Goal: Task Accomplishment & Management: Complete application form

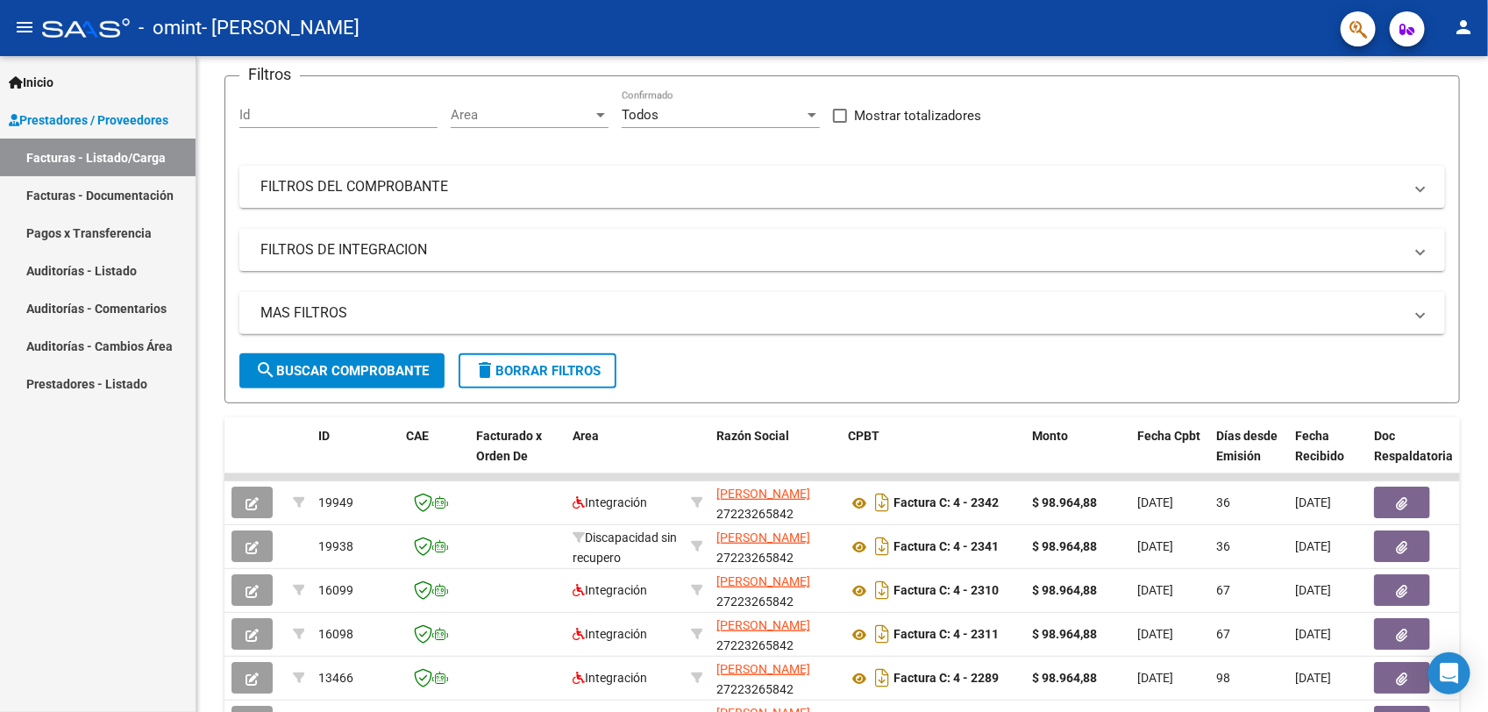
click at [1475, 267] on div "Video tutorial PRESTADORES -> Listado de CPBTs Emitidos por Prestadores / Prove…" at bounding box center [844, 475] width 1296 height 1102
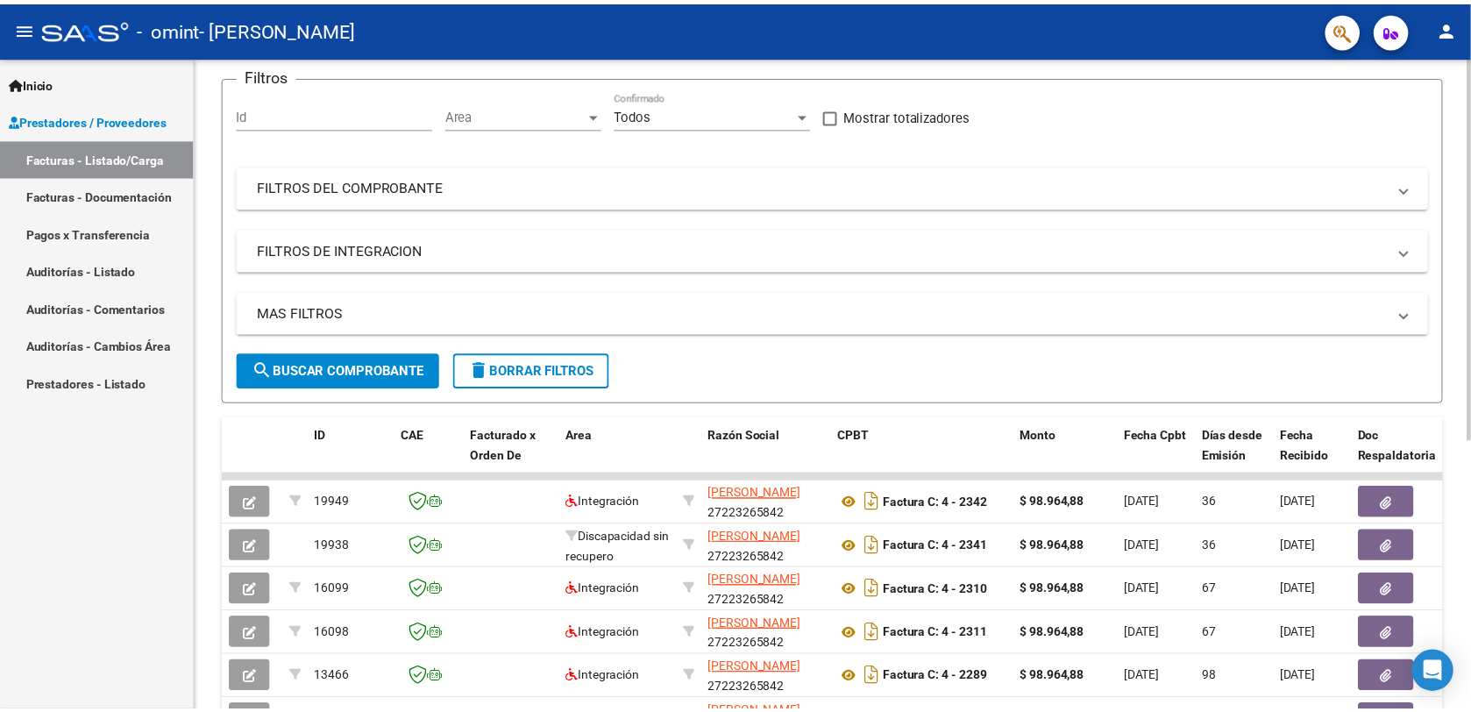
scroll to position [76, 0]
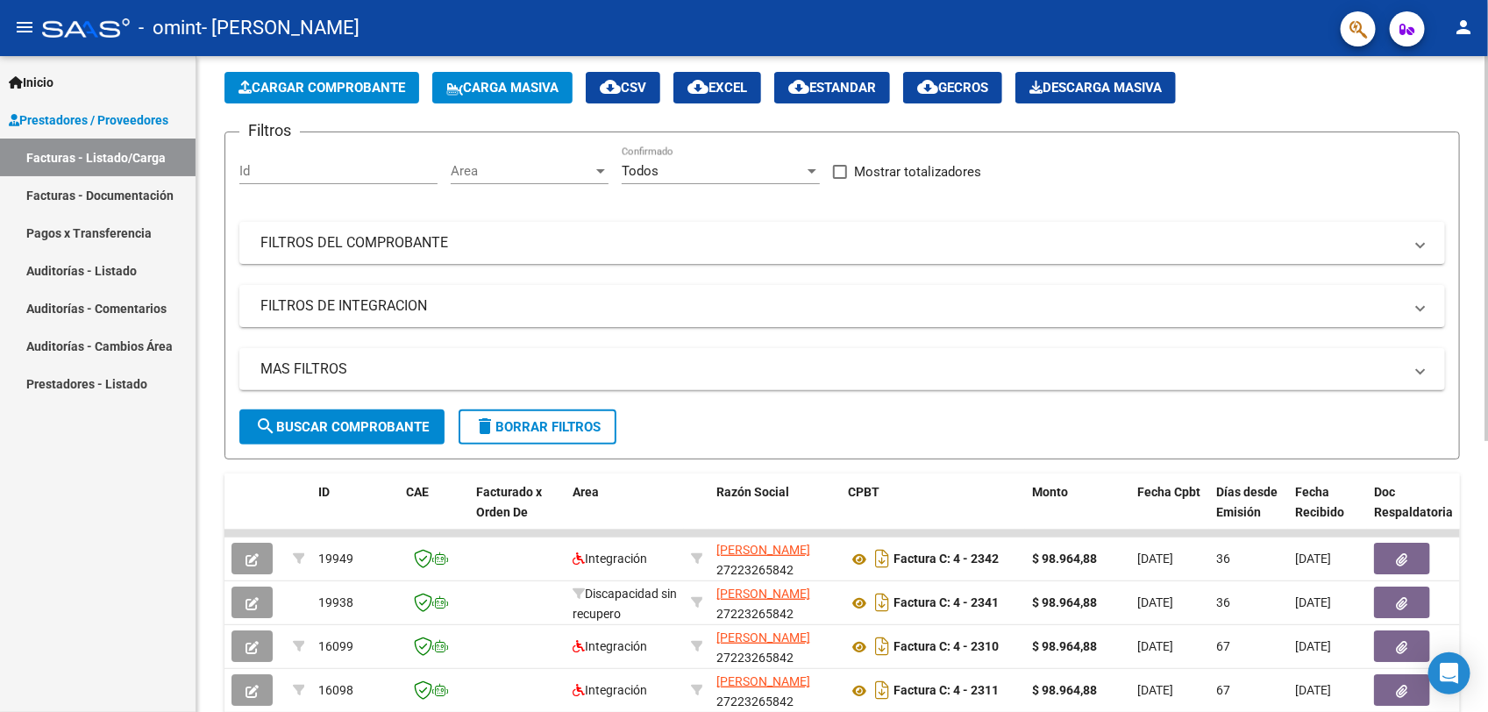
click at [370, 88] on span "Cargar Comprobante" at bounding box center [321, 88] width 167 height 16
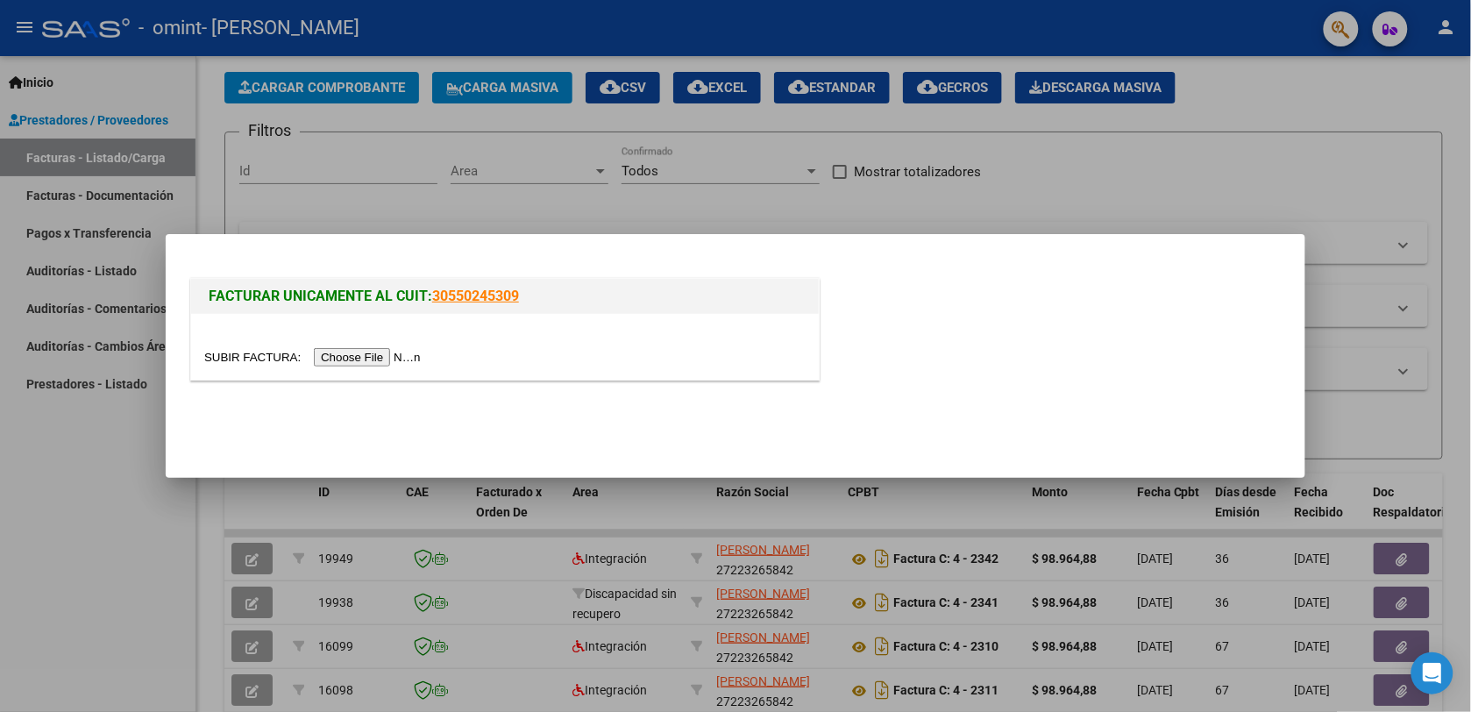
click at [357, 358] on input "file" at bounding box center [315, 357] width 222 height 18
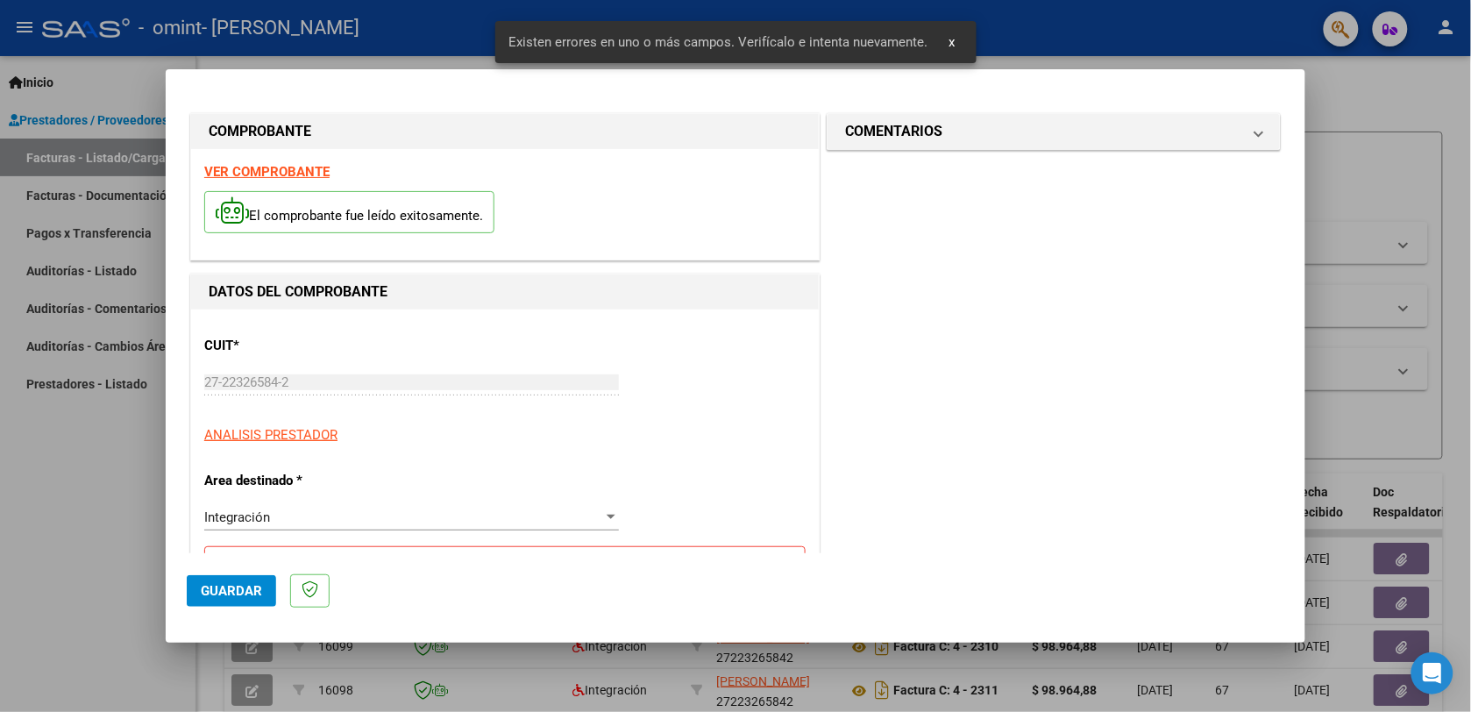
scroll to position [348, 0]
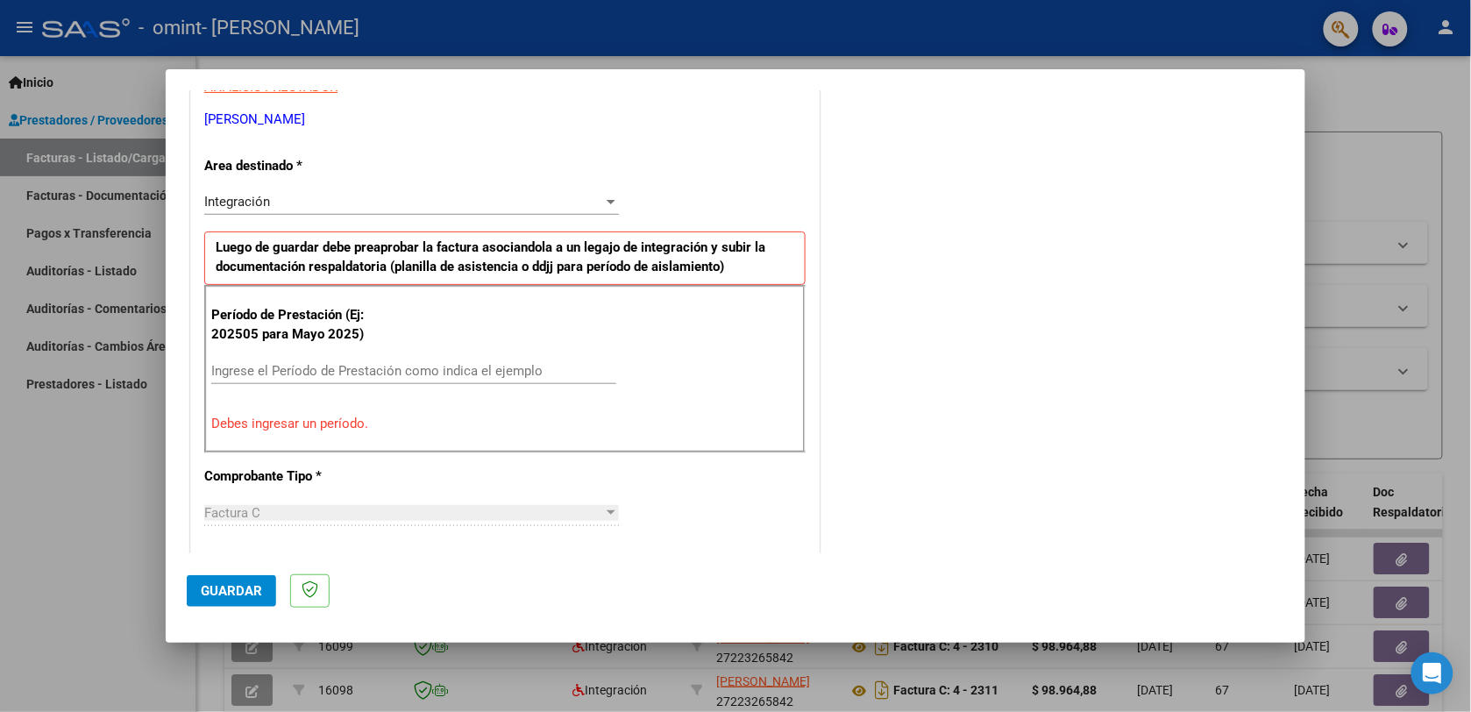
click at [259, 357] on div "Período de Prestación (Ej: 202505 para [DATE]) Ingrese el Período de Prestación…" at bounding box center [504, 369] width 601 height 168
click at [238, 374] on input "Ingrese el Período de Prestación como indica el ejemplo" at bounding box center [413, 371] width 405 height 16
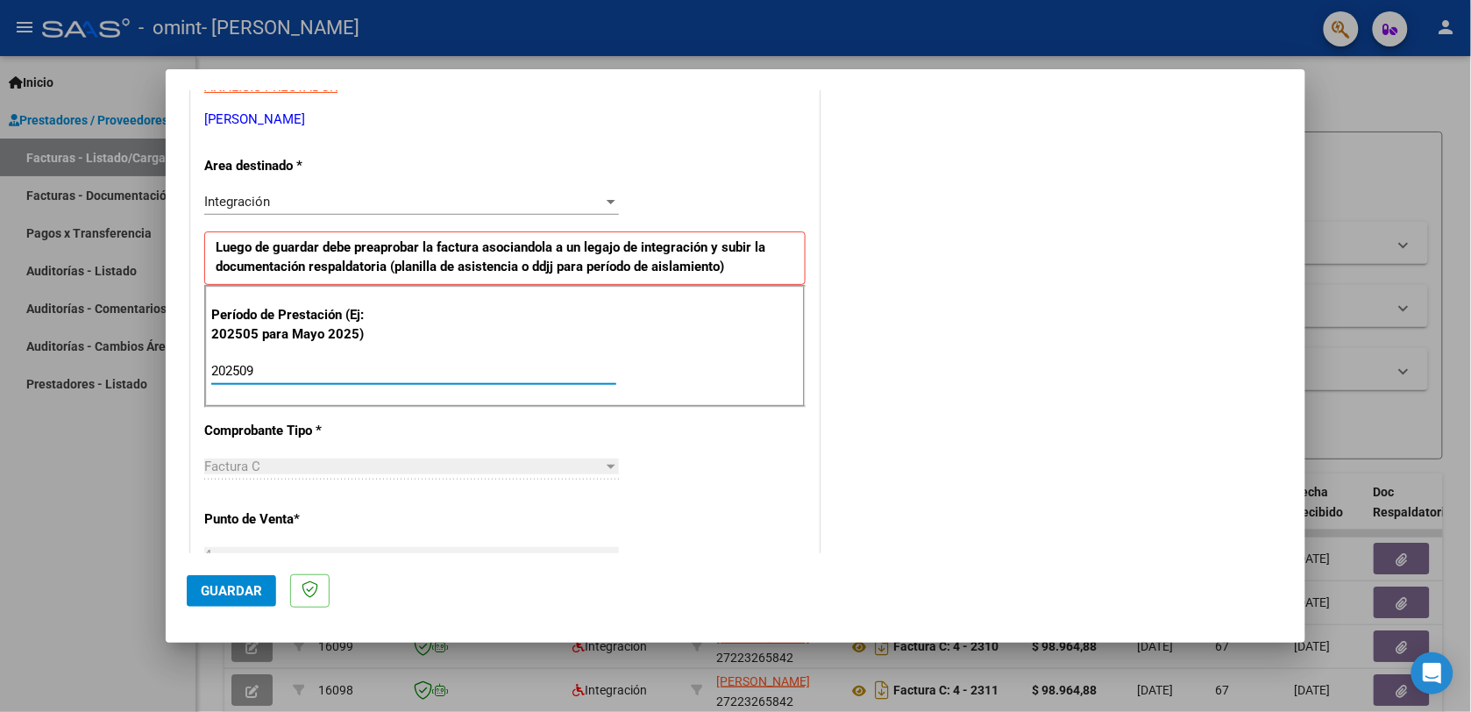
type input "202509"
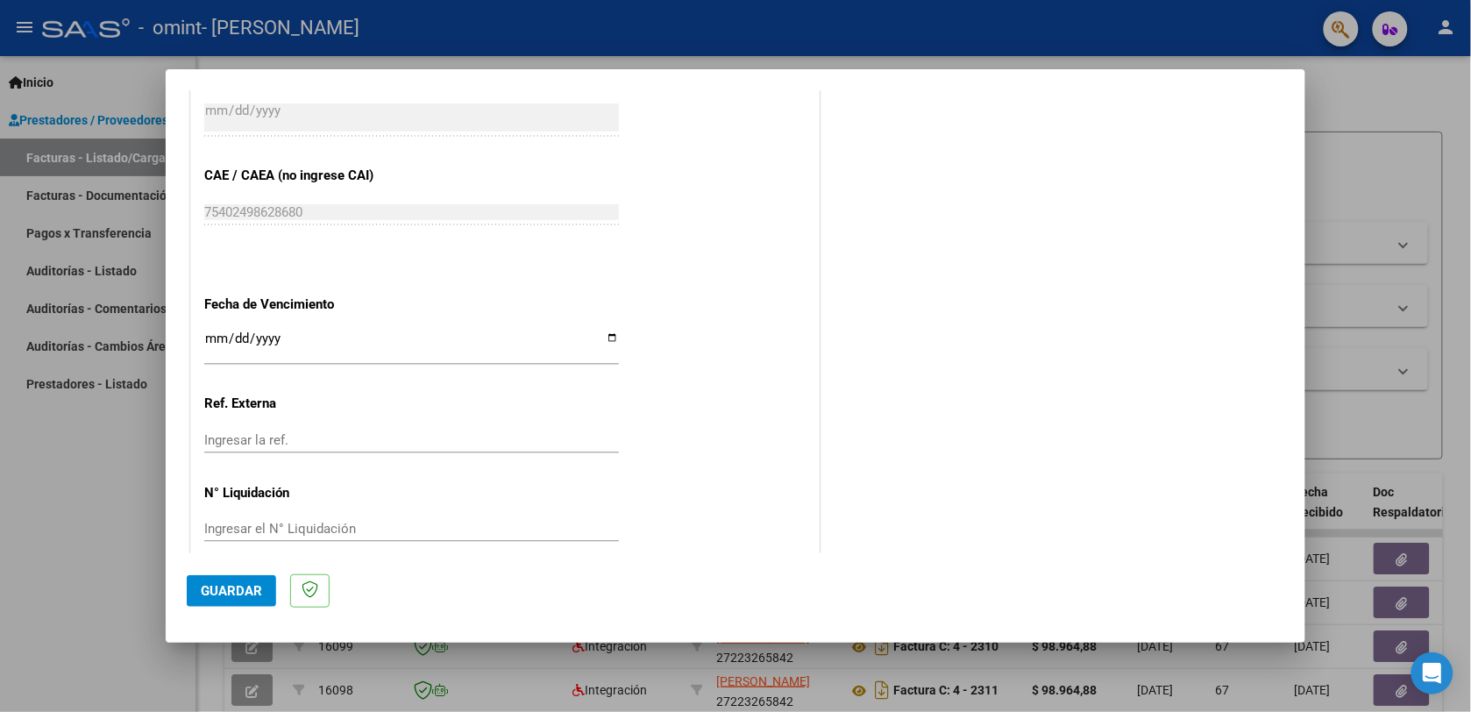
scroll to position [1066, 0]
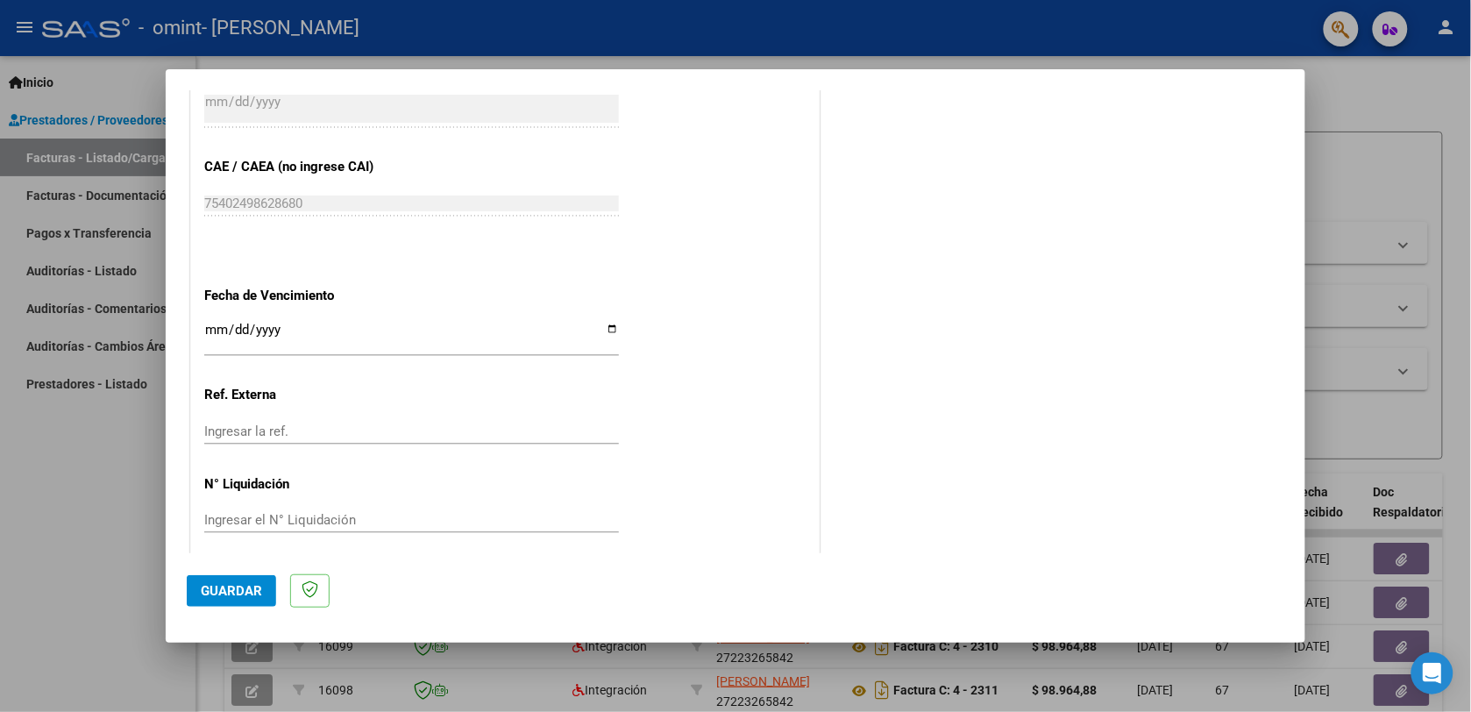
click at [608, 333] on input "Ingresar la fecha" at bounding box center [411, 337] width 415 height 28
type input "[DATE]"
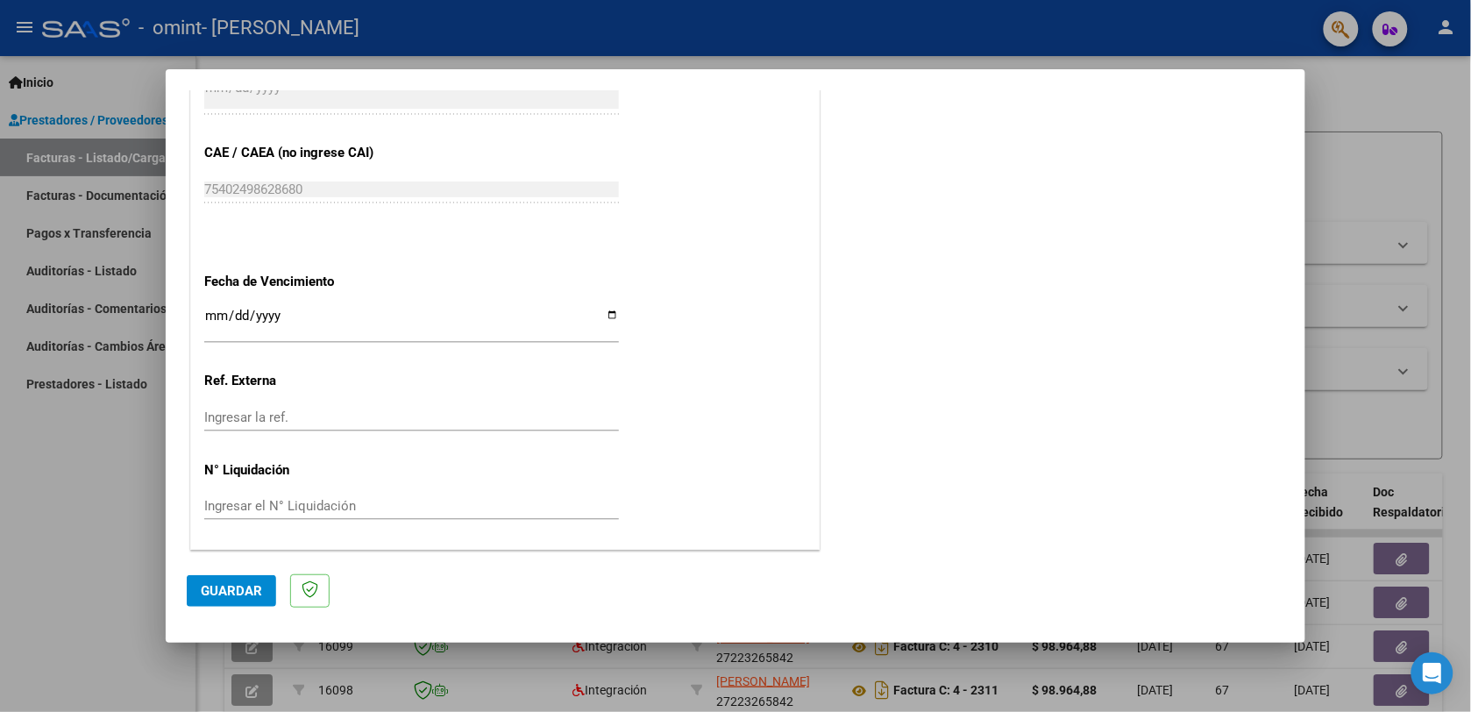
click at [231, 592] on span "Guardar" at bounding box center [231, 591] width 61 height 16
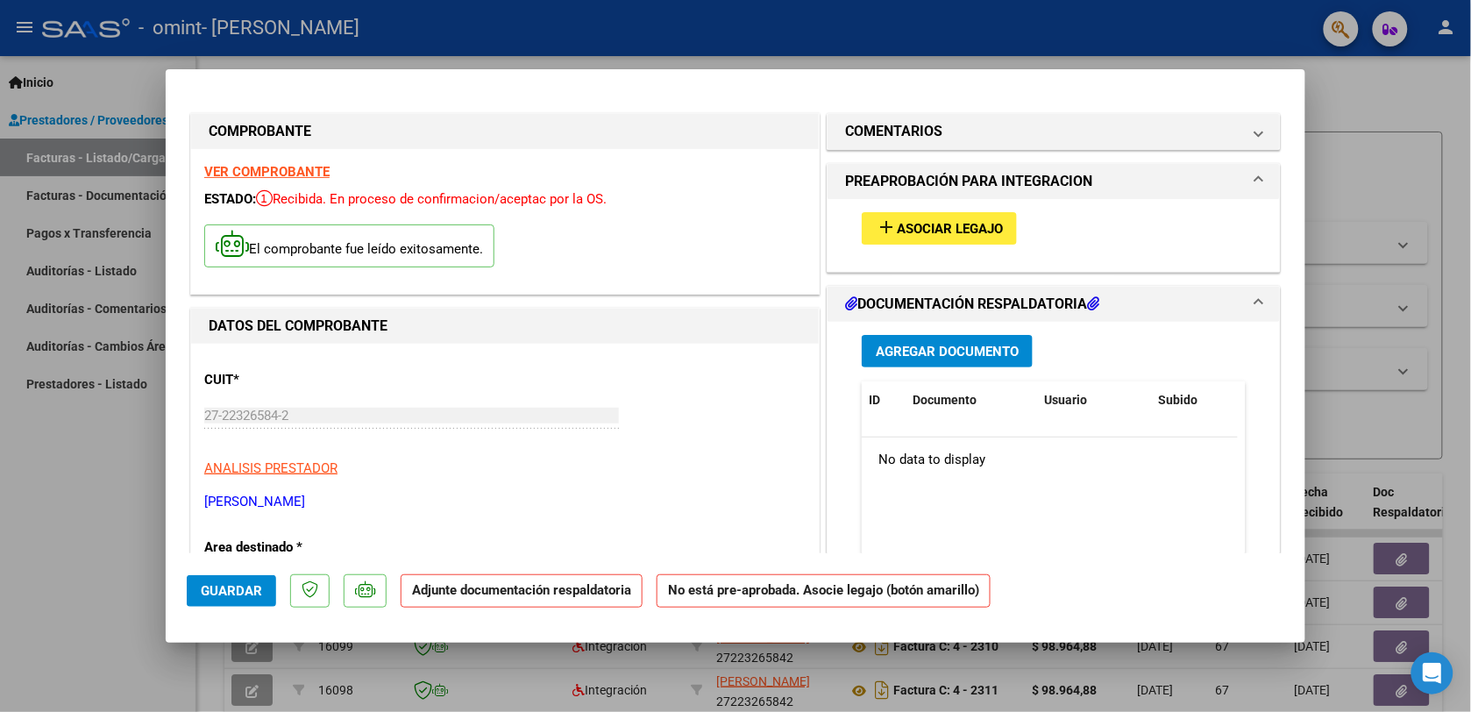
click at [930, 229] on span "Asociar Legajo" at bounding box center [950, 229] width 106 height 16
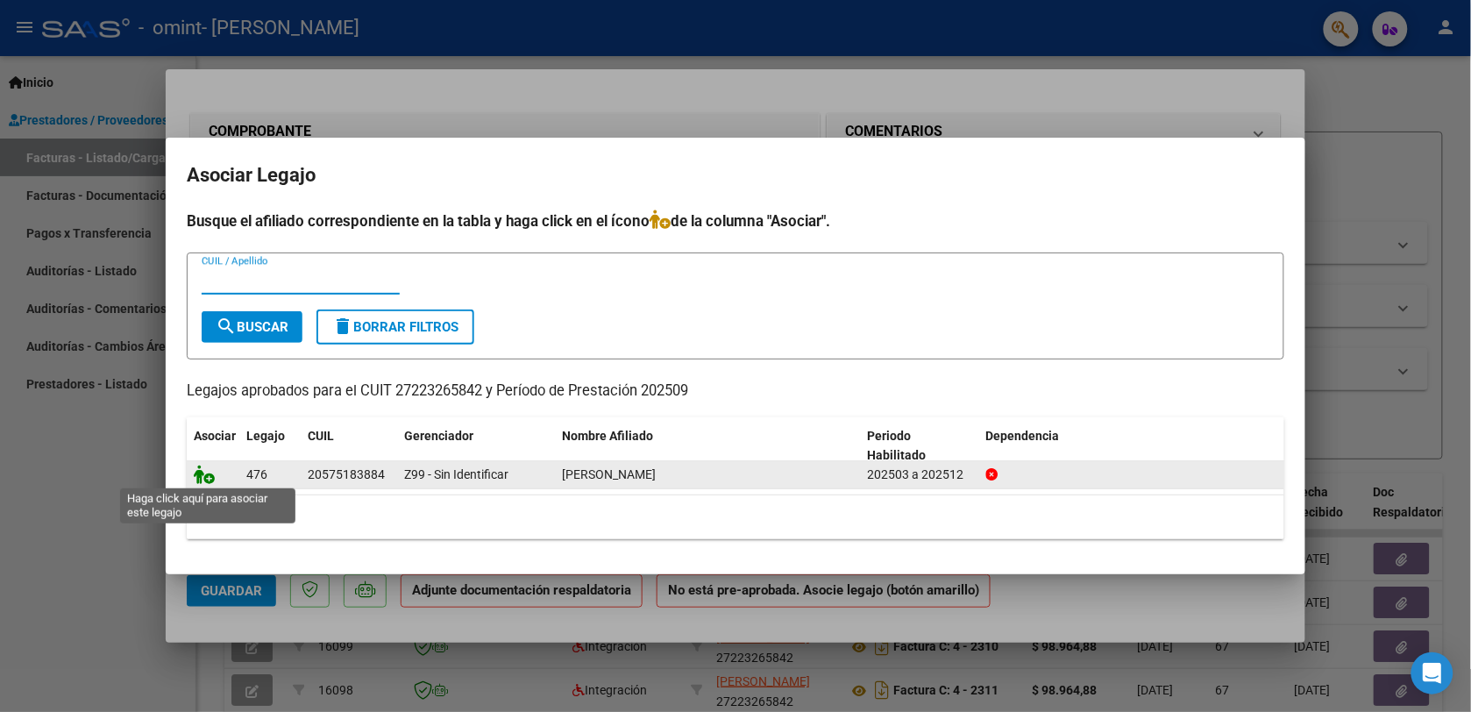
click at [202, 482] on icon at bounding box center [204, 474] width 21 height 19
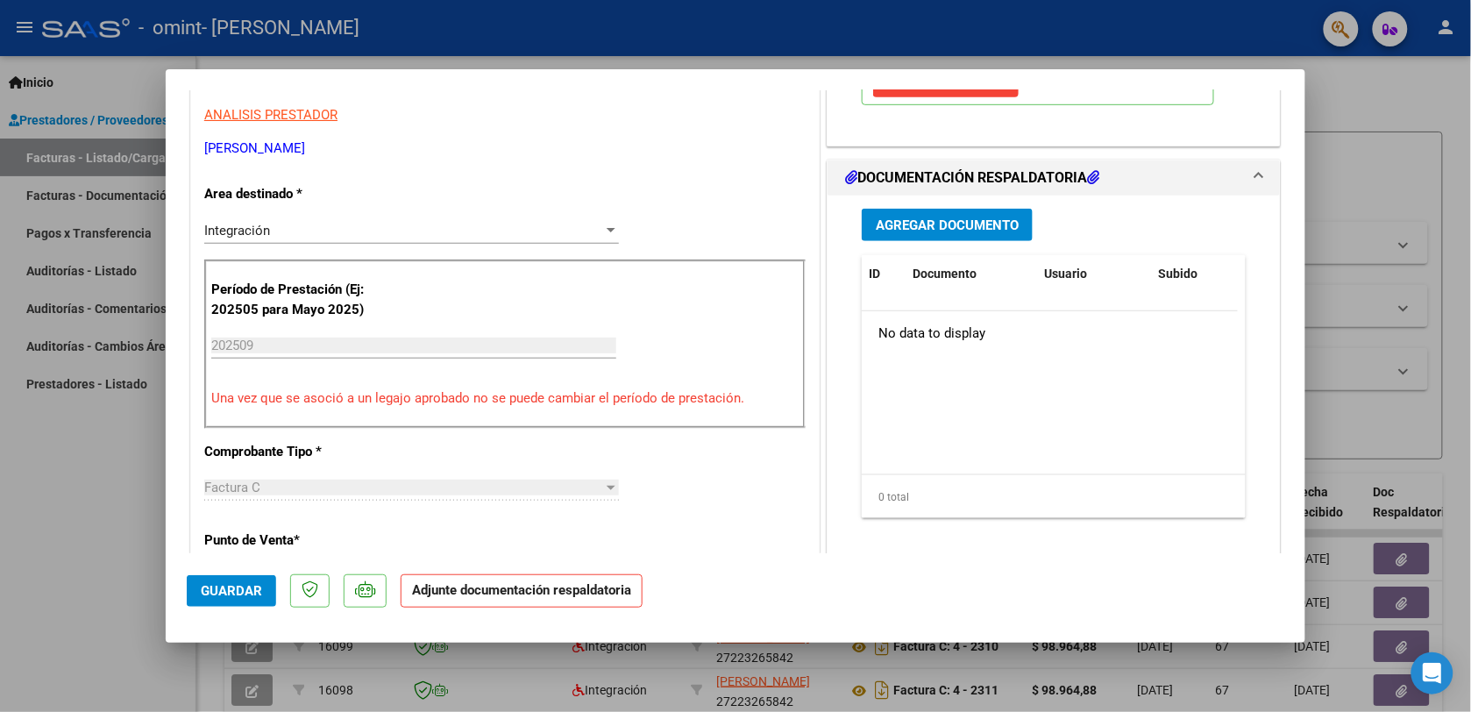
scroll to position [349, 0]
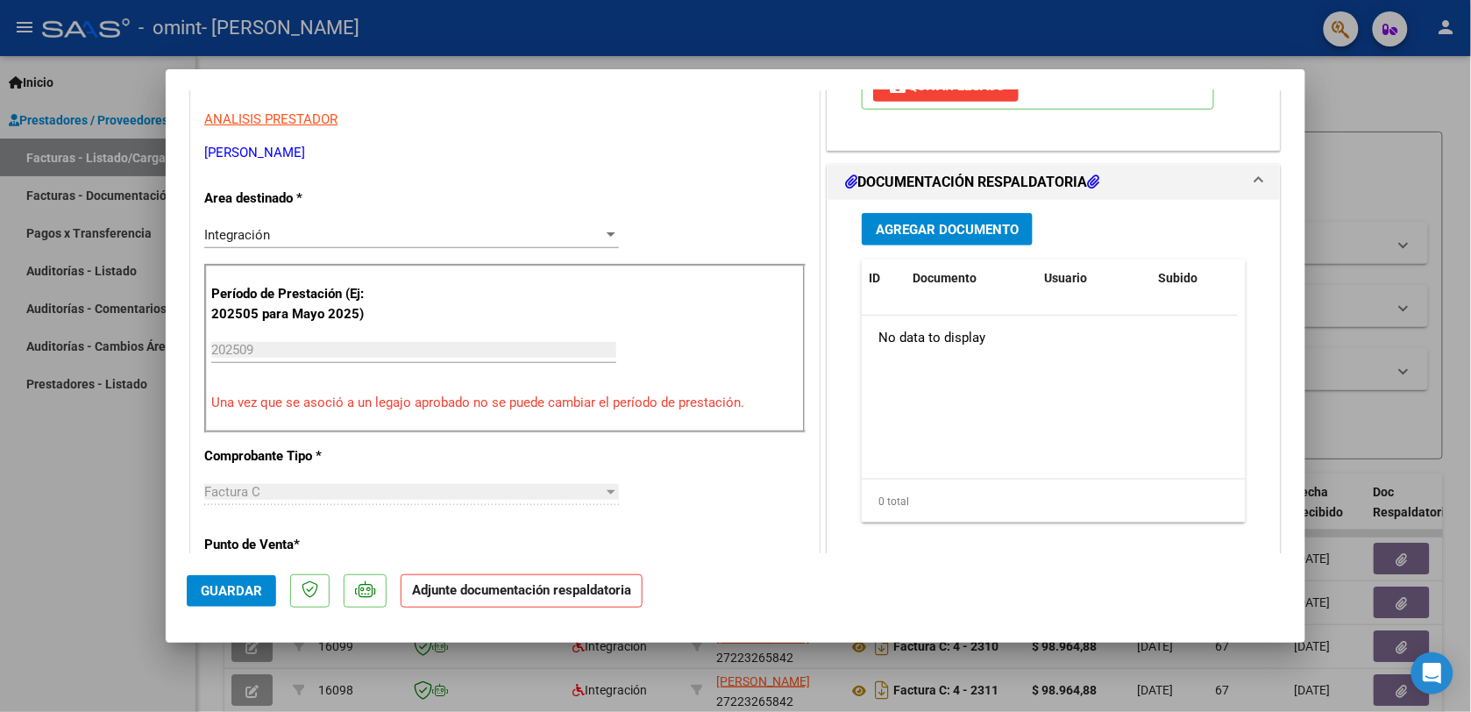
click at [943, 224] on span "Agregar Documento" at bounding box center [947, 230] width 143 height 16
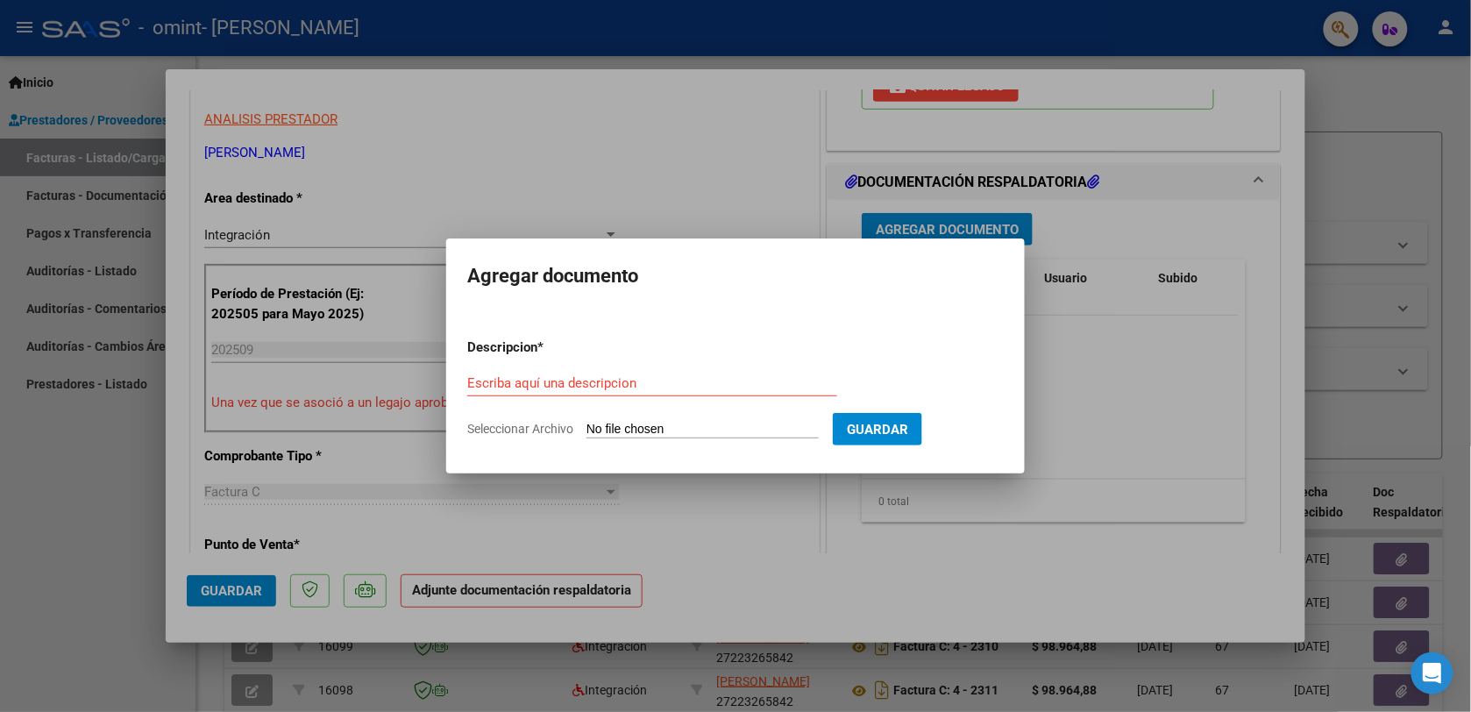
click at [943, 224] on div at bounding box center [735, 356] width 1471 height 712
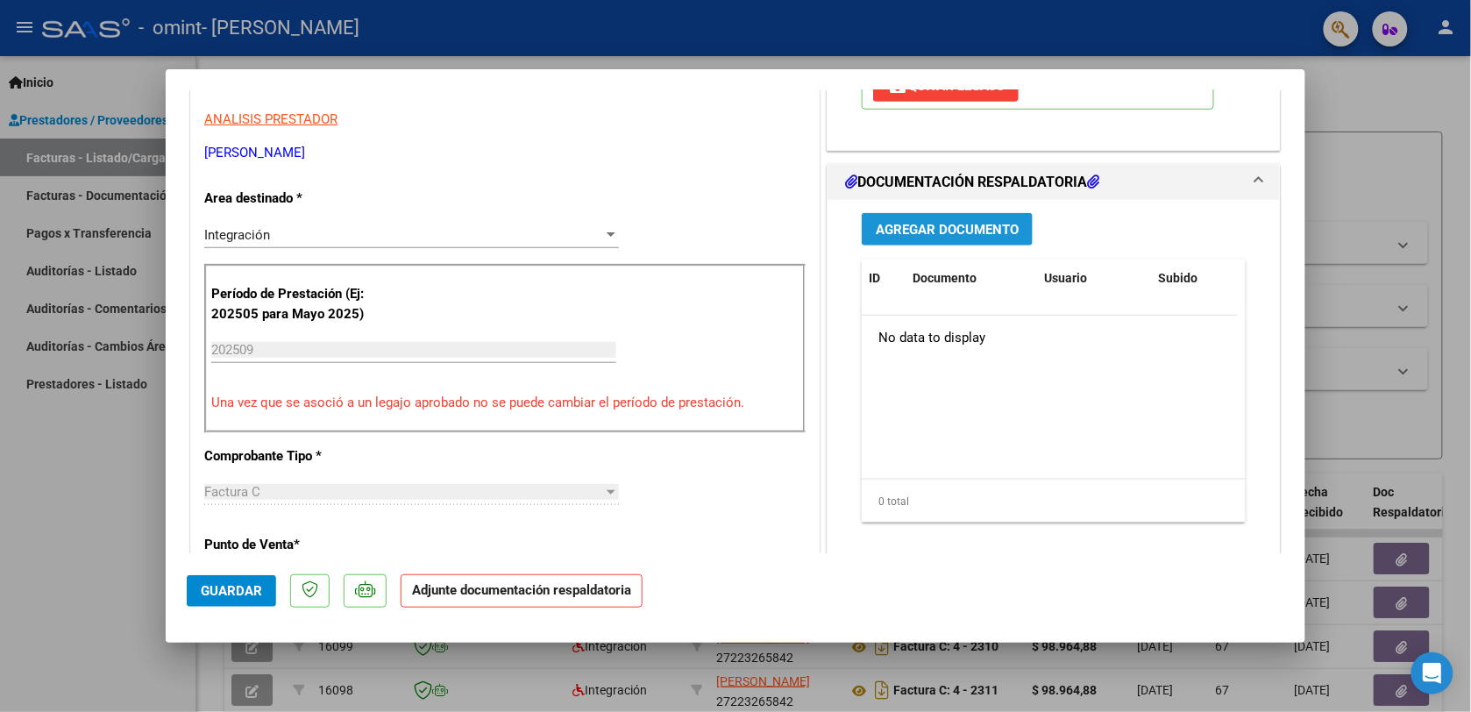
click at [943, 224] on span "Agregar Documento" at bounding box center [947, 230] width 143 height 16
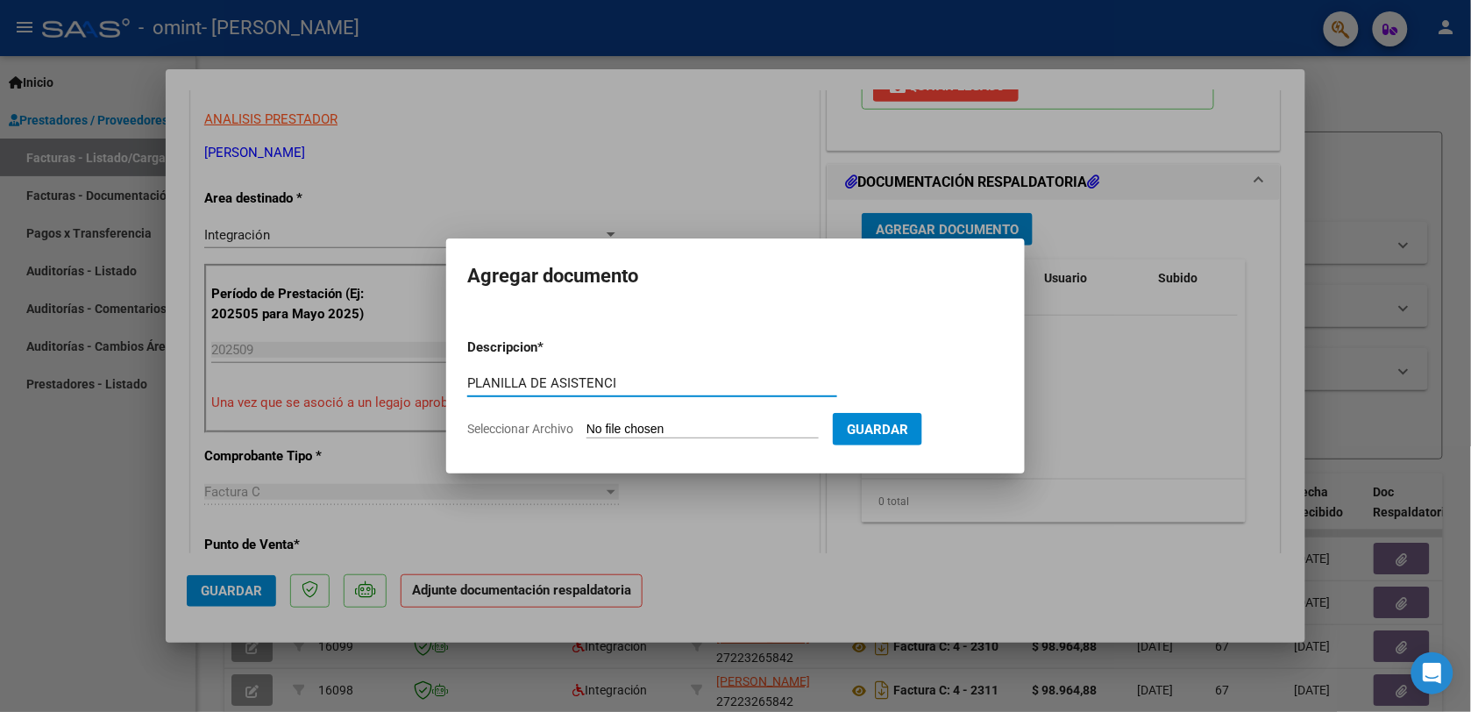
click at [611, 380] on input "PLANILLA DE ASISTENCI" at bounding box center [652, 383] width 370 height 16
click at [622, 378] on input "PLANILLA DE ASISTENCI" at bounding box center [652, 383] width 370 height 16
type input "PLANILLA DE ASISTENCIA"
click at [596, 425] on input "Seleccionar Archivo" at bounding box center [702, 430] width 232 height 17
click at [616, 423] on input "Seleccionar Archivo" at bounding box center [702, 430] width 232 height 17
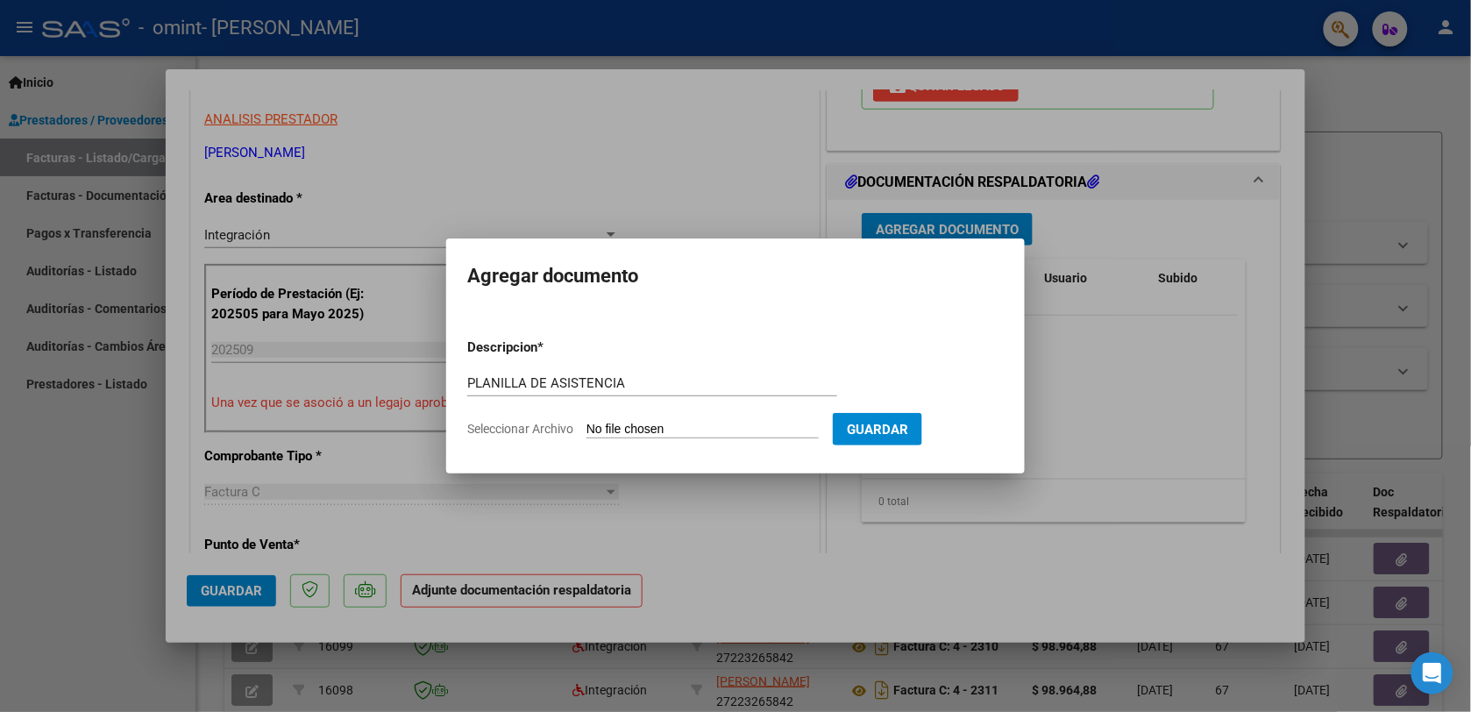
type input "C:\fakepath\ASISTENCIA [PERSON_NAME] [DATE].pdf"
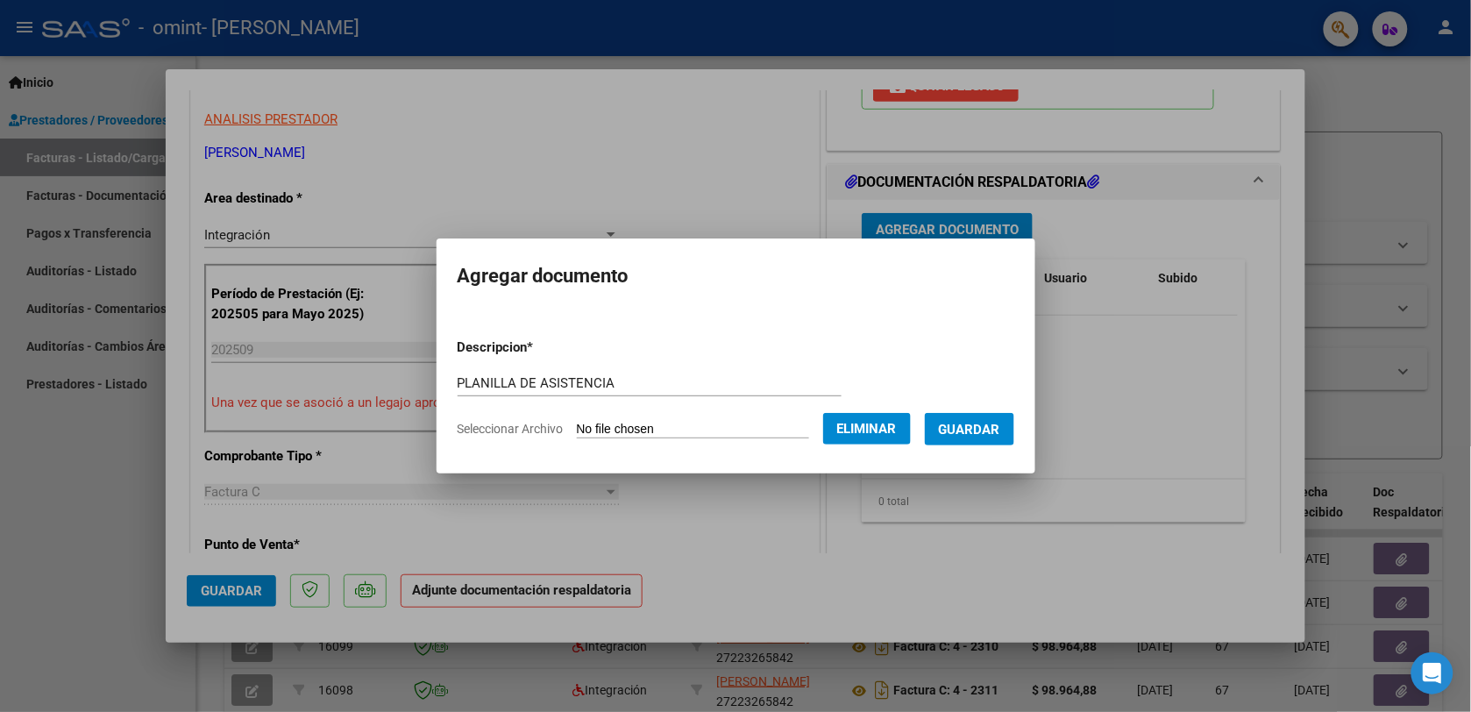
click at [988, 427] on span "Guardar" at bounding box center [969, 430] width 61 height 16
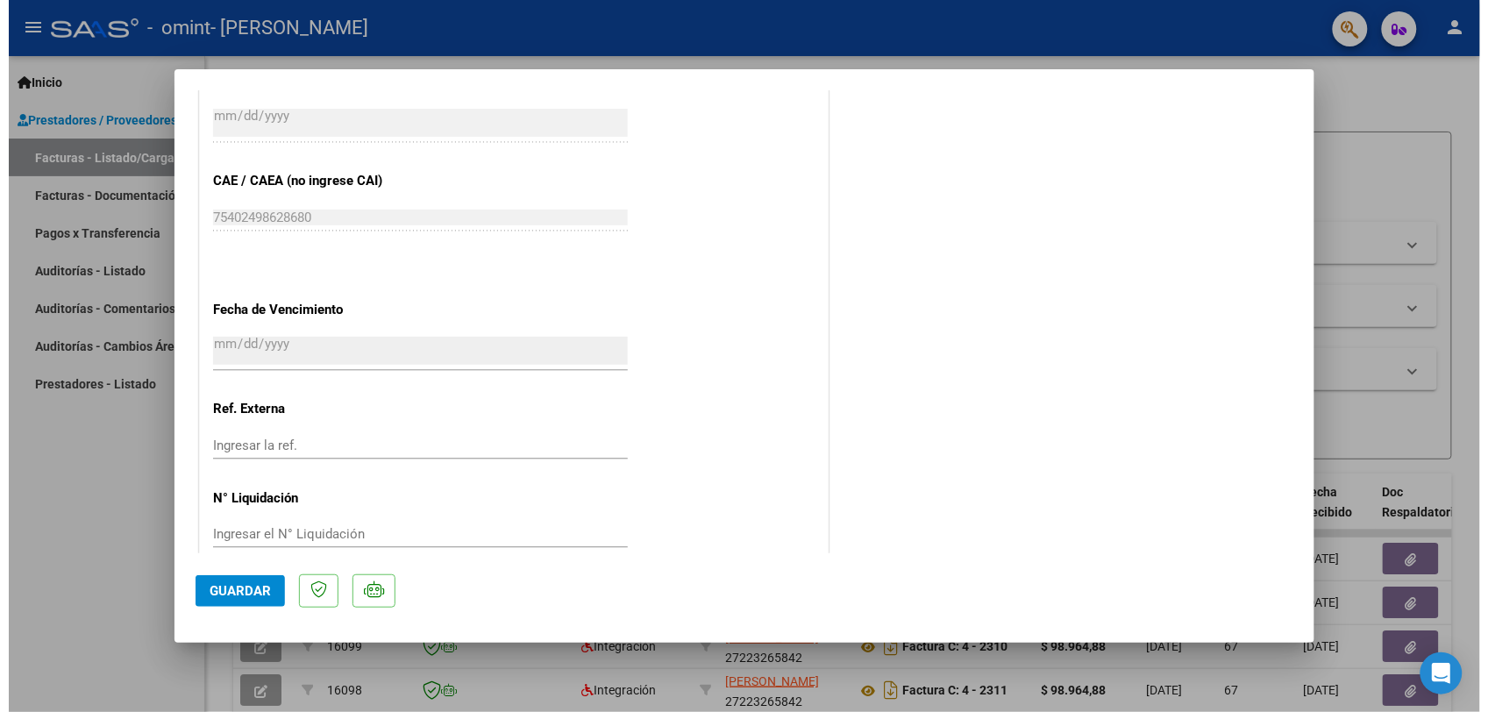
scroll to position [1107, 0]
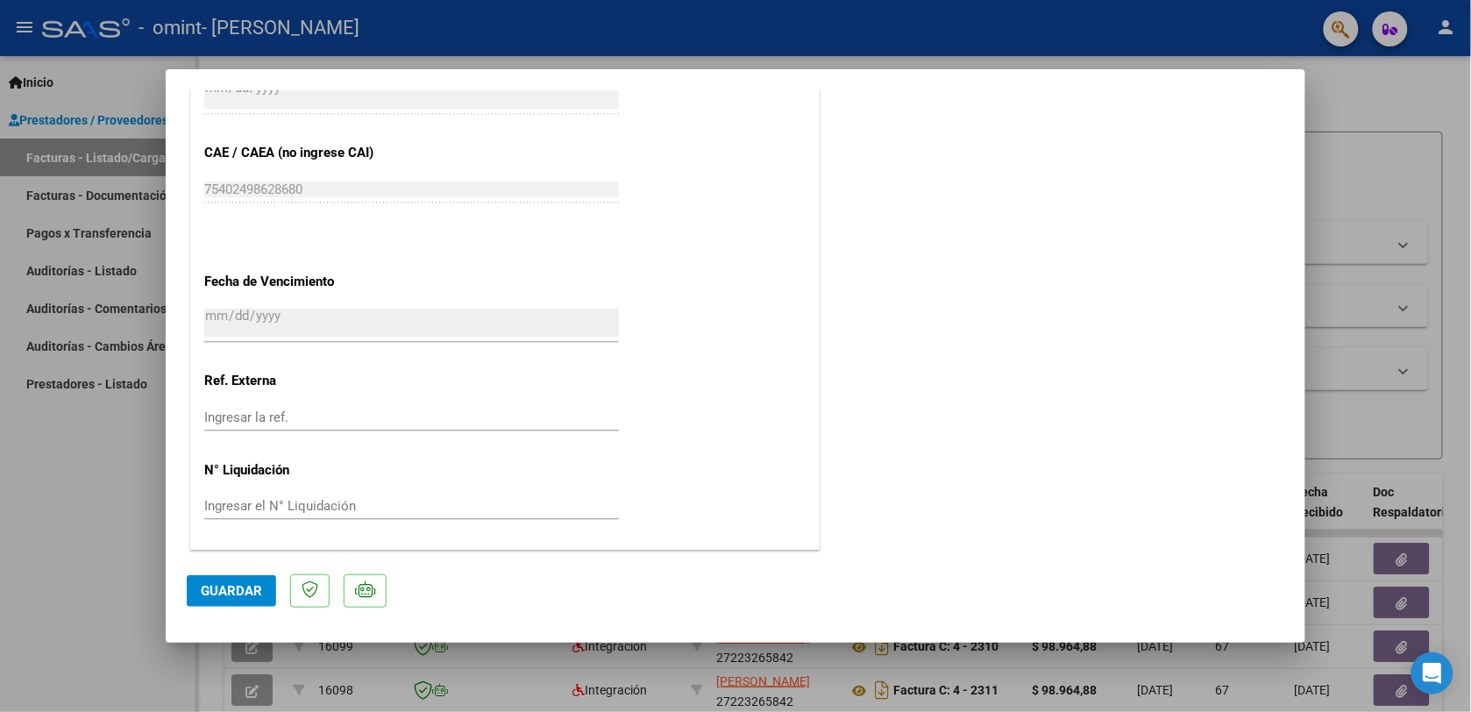
click at [210, 588] on span "Guardar" at bounding box center [231, 591] width 61 height 16
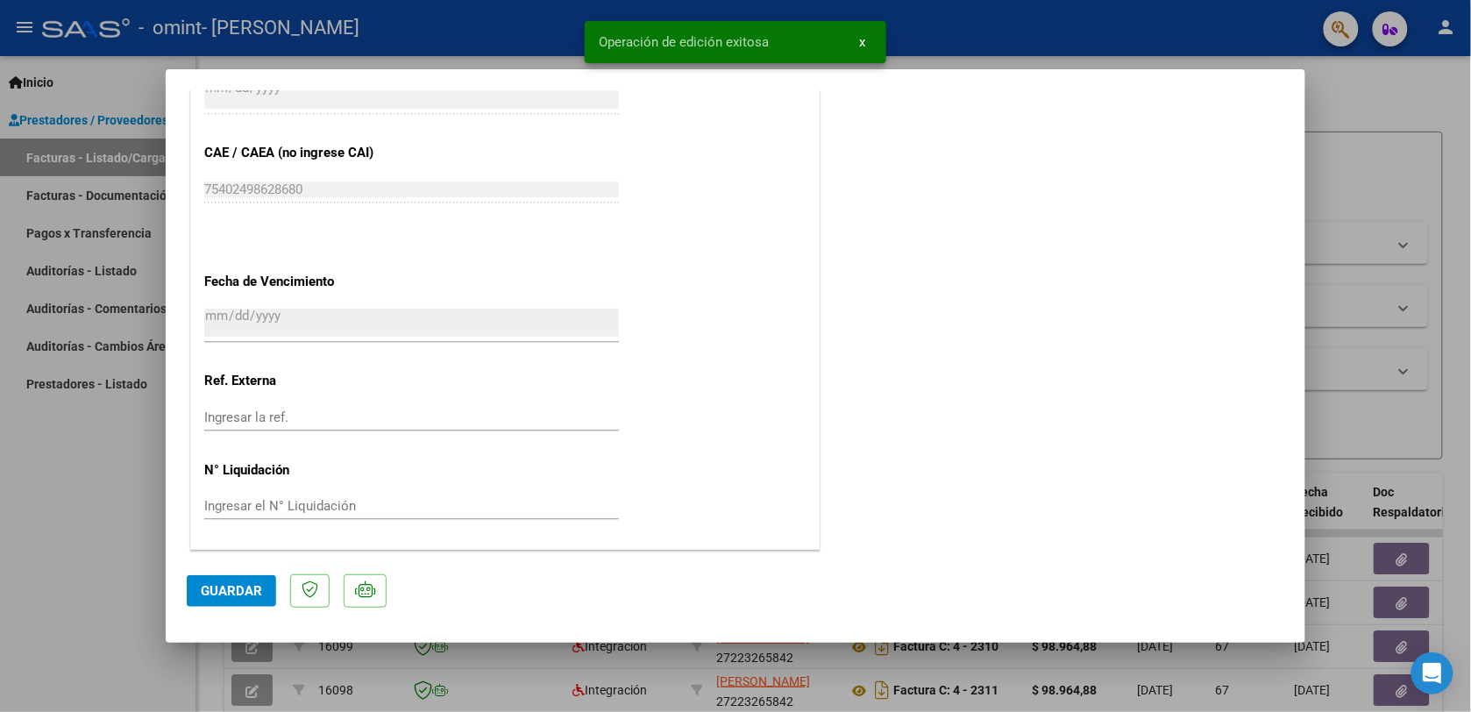
click at [863, 48] on span "x" at bounding box center [862, 42] width 6 height 16
click at [863, 48] on div at bounding box center [735, 356] width 1471 height 712
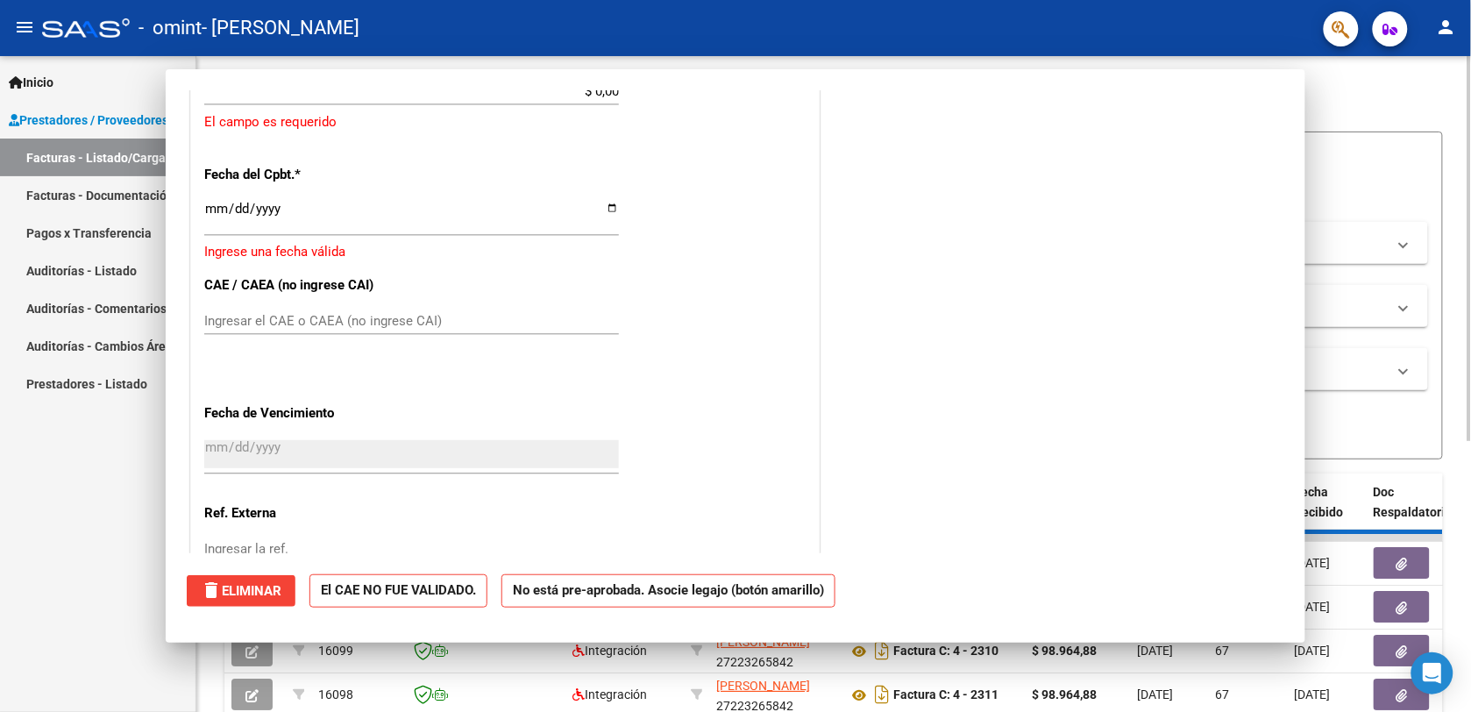
click at [1386, 92] on div "Carga Masiva cloud_download CSV cloud_download EXCEL cloud_download Estandar cl…" at bounding box center [833, 88] width 1219 height 32
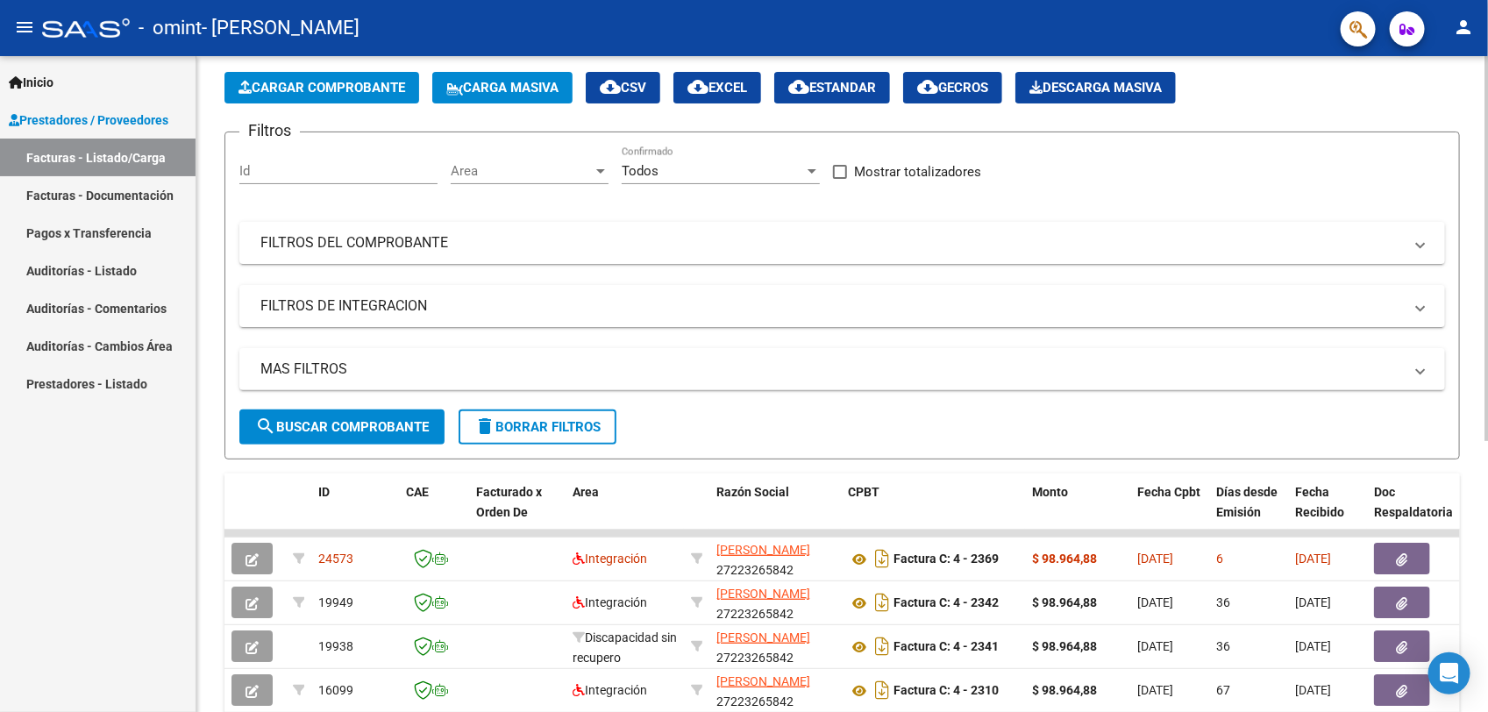
drag, startPoint x: 1473, startPoint y: 287, endPoint x: 1486, endPoint y: 370, distance: 84.3
click at [1467, 355] on div "Video tutorial PRESTADORES -> Listado de CPBTs Emitidos por Prestadores / Prove…" at bounding box center [841, 531] width 1291 height 1102
click at [1487, 432] on html "menu - omint - PELLE [PERSON_NAME] person Inicio Instructivos Contacto OS Prest…" at bounding box center [744, 356] width 1488 height 712
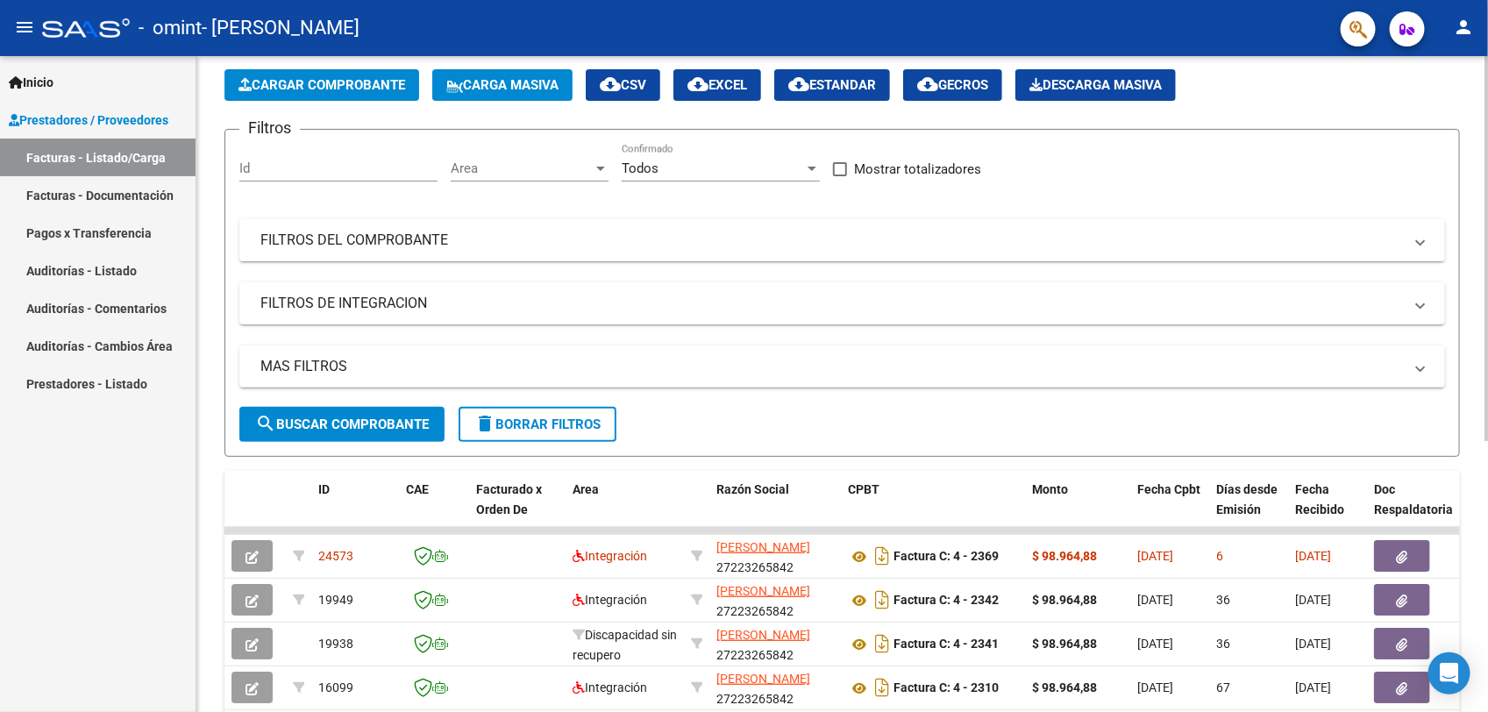
scroll to position [0, 0]
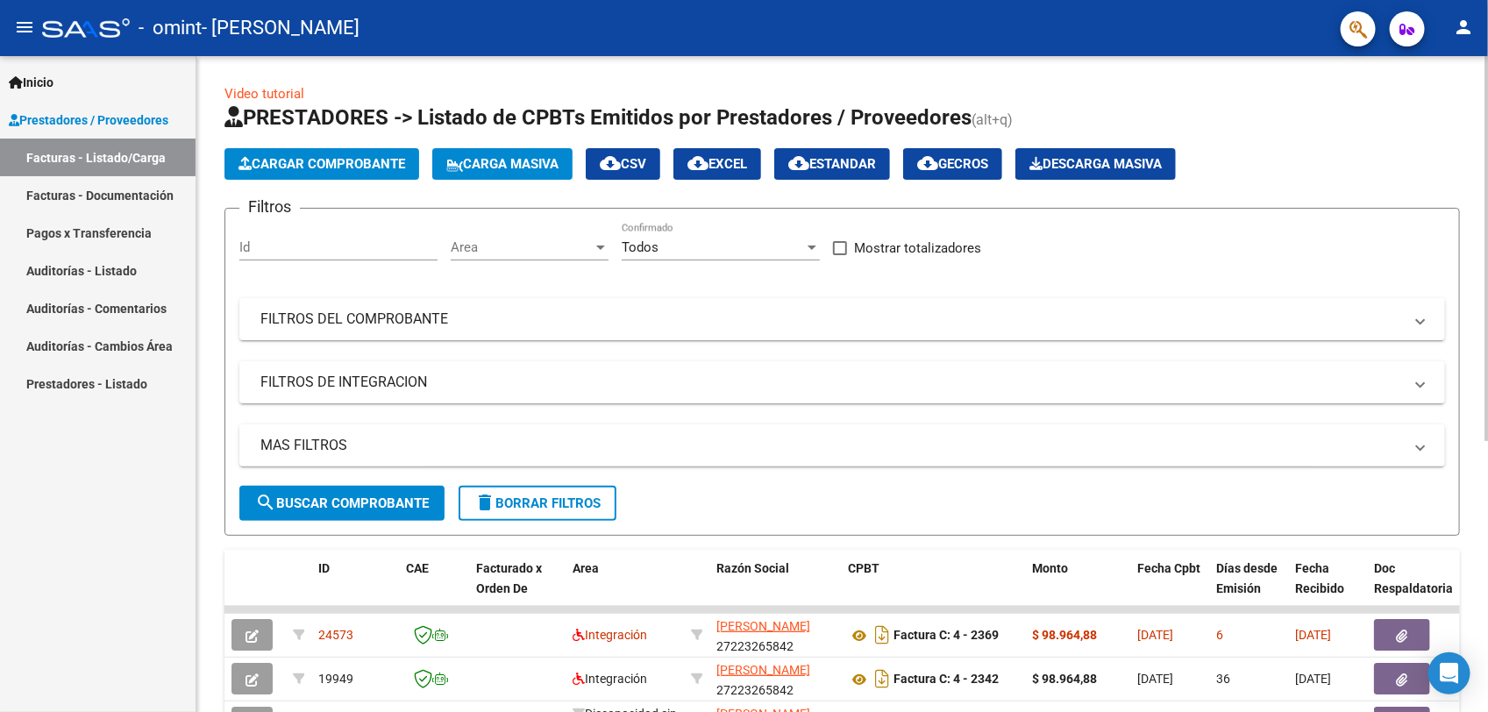
click at [1478, 265] on div "Video tutorial PRESTADORES -> Listado de CPBTs Emitidos por Prestadores / Prove…" at bounding box center [844, 607] width 1296 height 1102
